Goal: Transaction & Acquisition: Download file/media

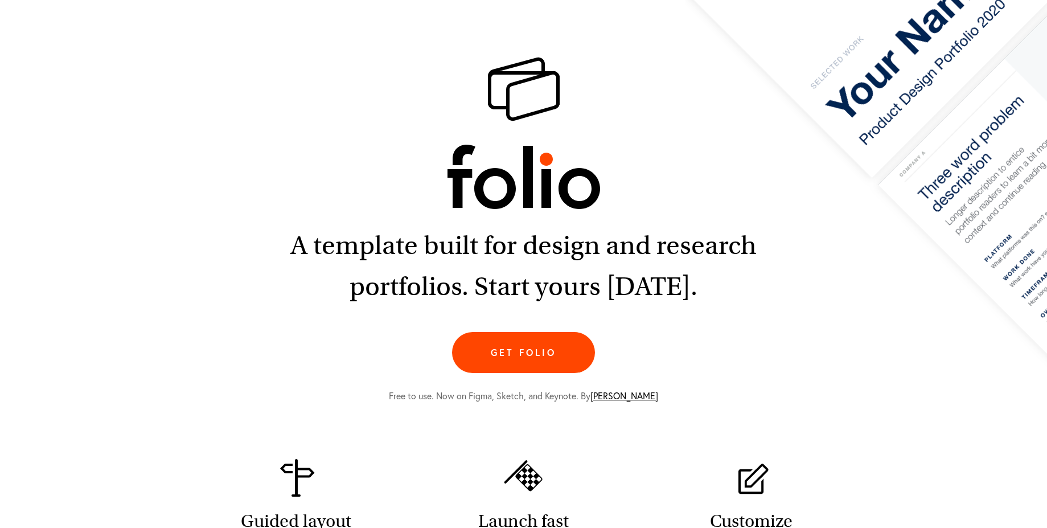
click at [570, 220] on section "A template built for design and research portfolios. Start yours [DATE]. Get fo…" at bounding box center [523, 231] width 728 height 348
click at [541, 209] on h1 at bounding box center [523, 134] width 728 height 154
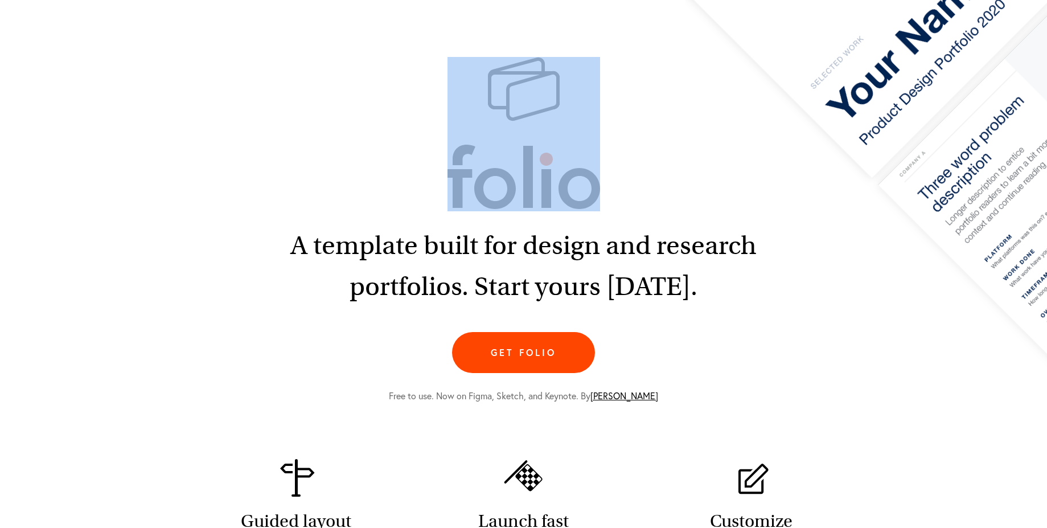
click at [541, 209] on h1 at bounding box center [523, 134] width 728 height 154
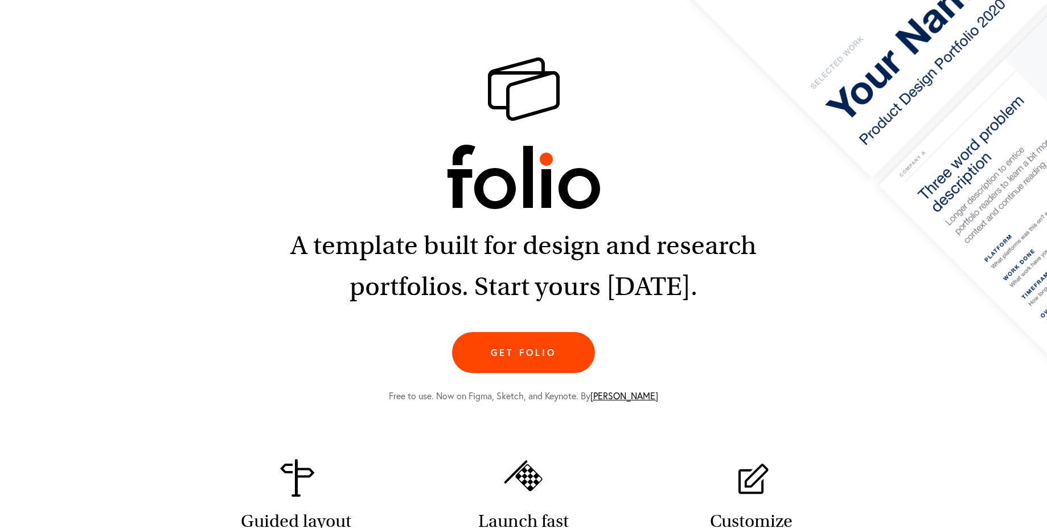
click at [648, 258] on h2 "A template built for design and research portfolios. Start yours [DATE]." at bounding box center [524, 266] width 474 height 82
click at [577, 229] on h2 "A template built for design and research portfolios. Start yours [DATE]." at bounding box center [524, 266] width 474 height 82
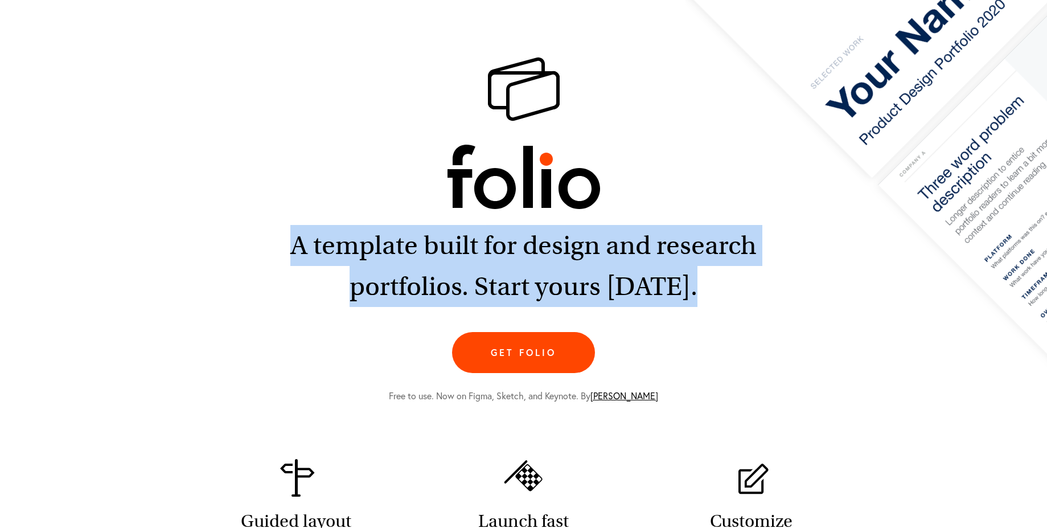
click at [577, 229] on h2 "A template built for design and research portfolios. Start yours [DATE]." at bounding box center [524, 266] width 474 height 82
click at [714, 276] on h2 "A template built for design and research portfolios. Start yours [DATE]." at bounding box center [524, 266] width 474 height 82
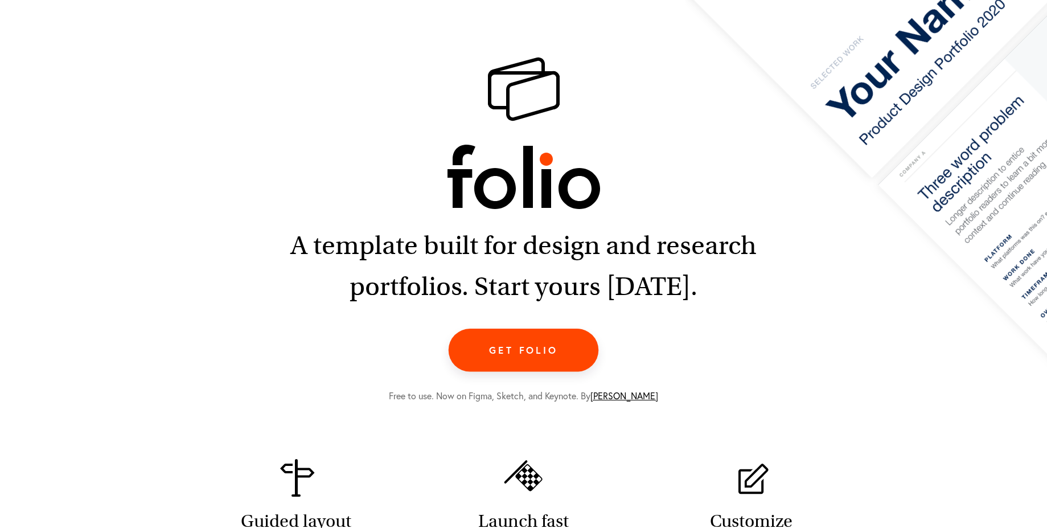
click at [544, 348] on link "Get folio" at bounding box center [523, 349] width 150 height 43
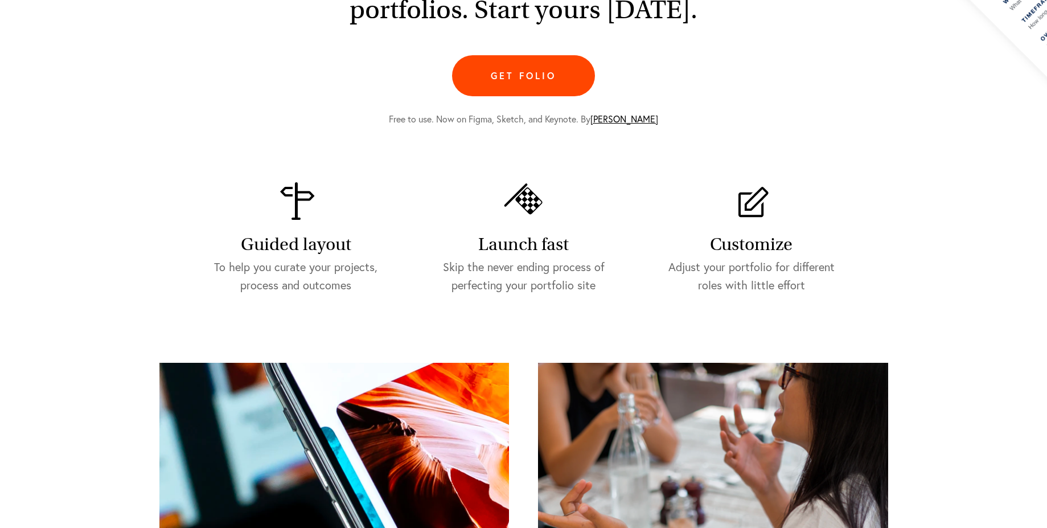
scroll to position [285, 0]
